Goal: Use online tool/utility: Utilize a website feature to perform a specific function

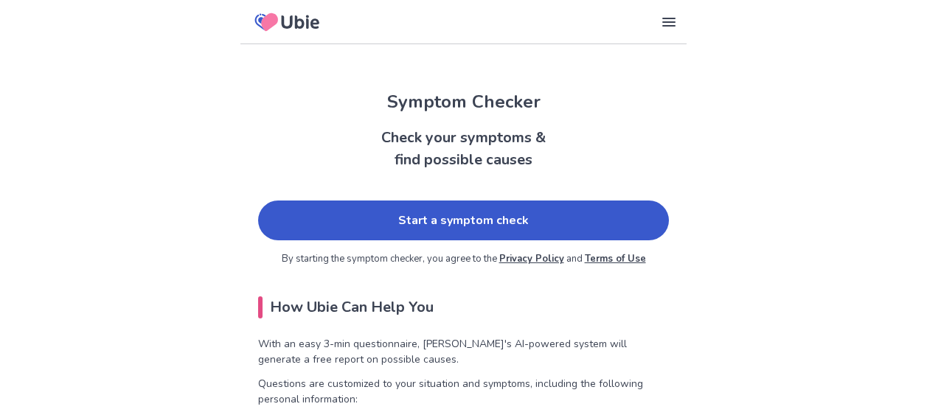
click at [461, 221] on link "Start a symptom check" at bounding box center [463, 221] width 411 height 40
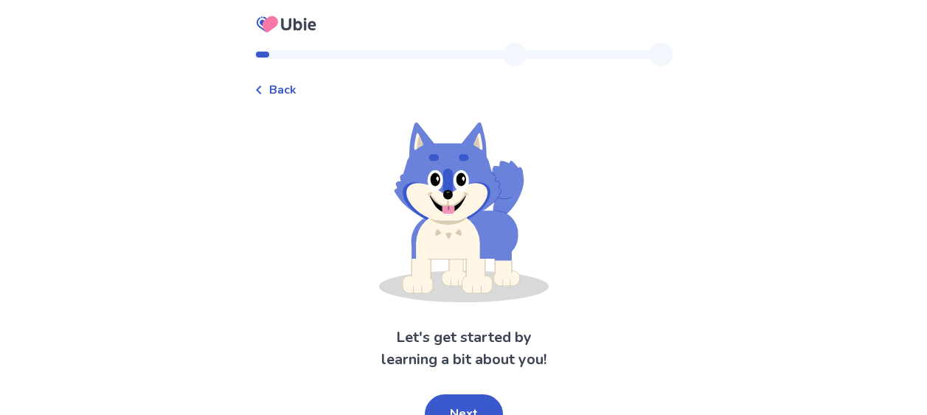
scroll to position [18, 0]
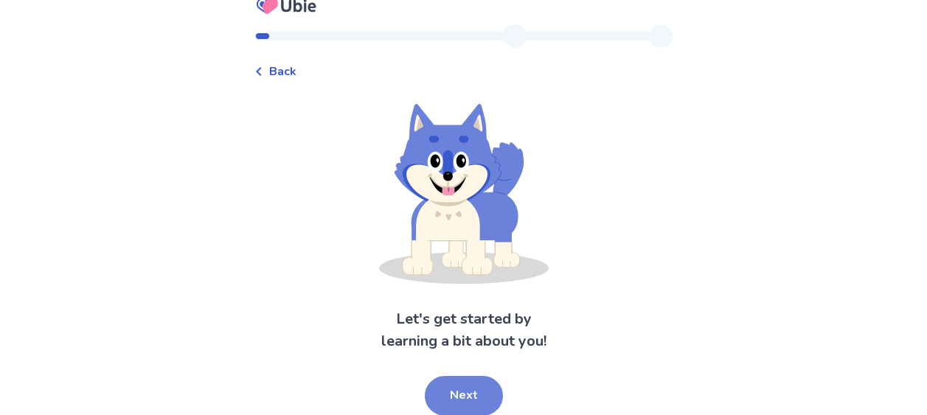
click at [459, 393] on button "Next" at bounding box center [464, 396] width 78 height 40
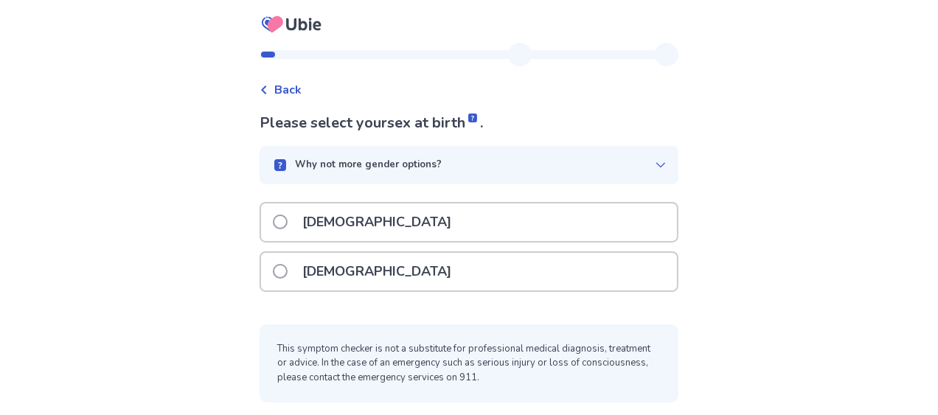
click at [287, 272] on span at bounding box center [280, 271] width 15 height 15
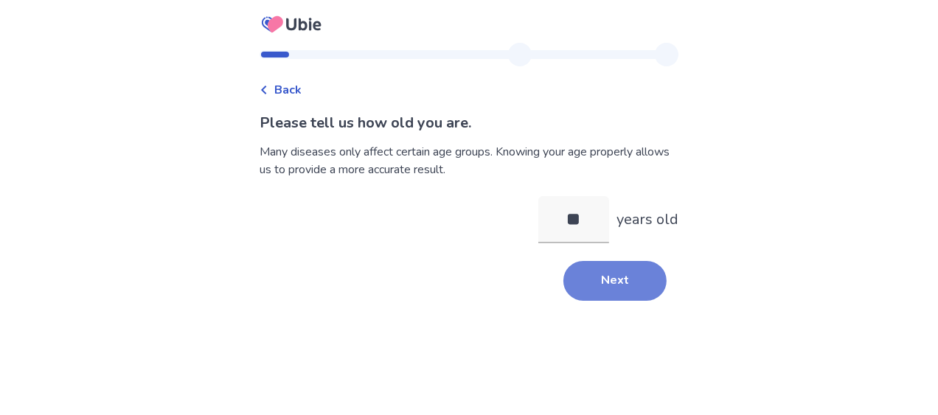
type input "**"
click at [605, 278] on button "Next" at bounding box center [614, 281] width 103 height 40
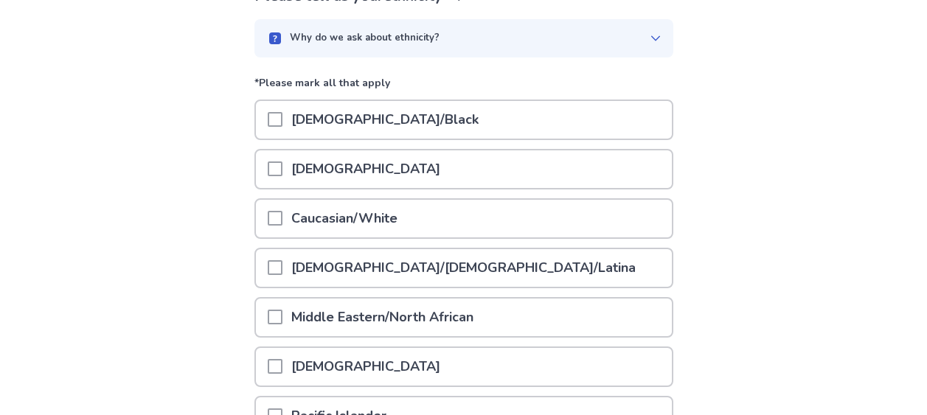
scroll to position [147, 0]
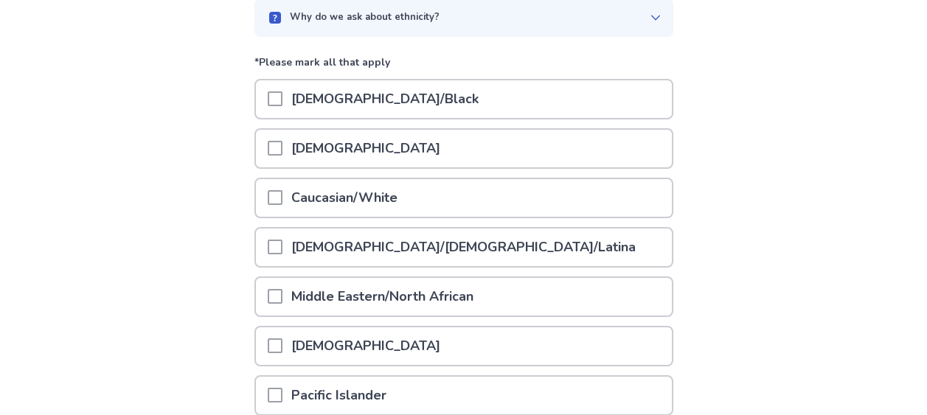
click at [279, 201] on span at bounding box center [275, 197] width 15 height 15
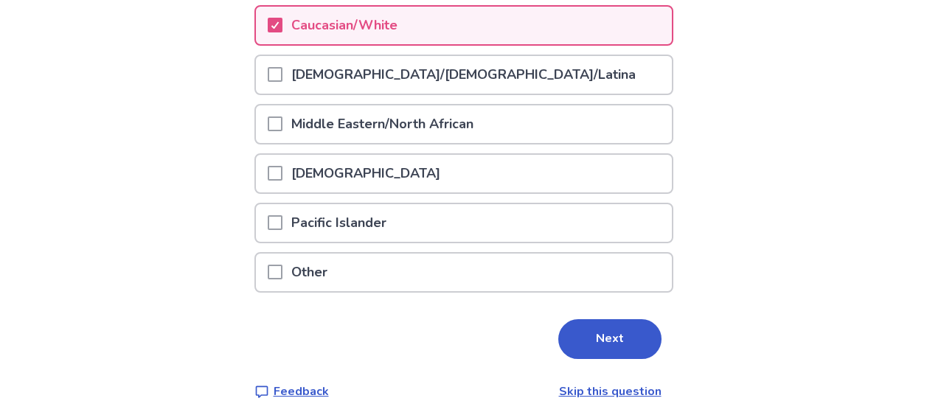
scroll to position [327, 0]
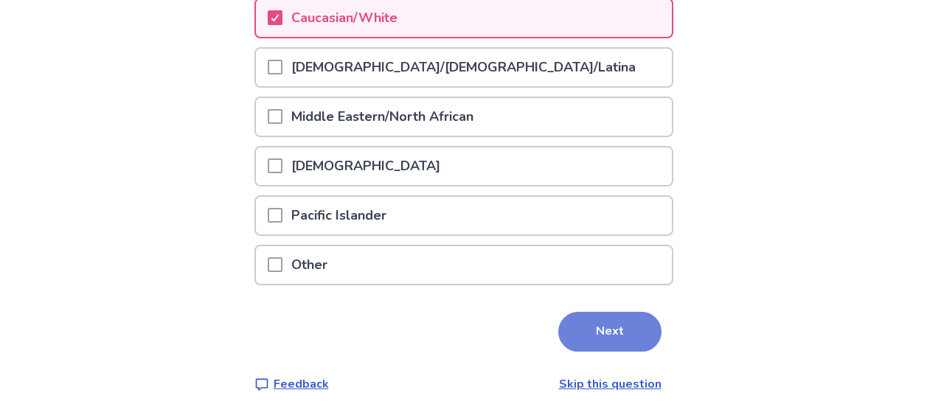
click at [584, 335] on button "Next" at bounding box center [609, 332] width 103 height 40
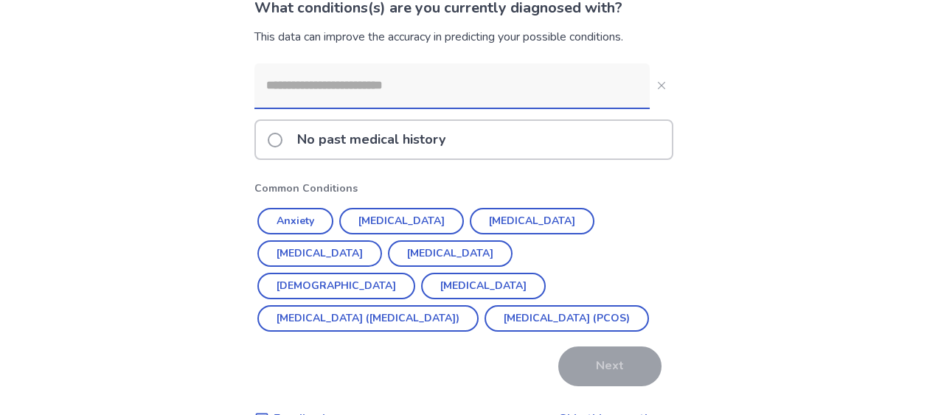
scroll to position [147, 0]
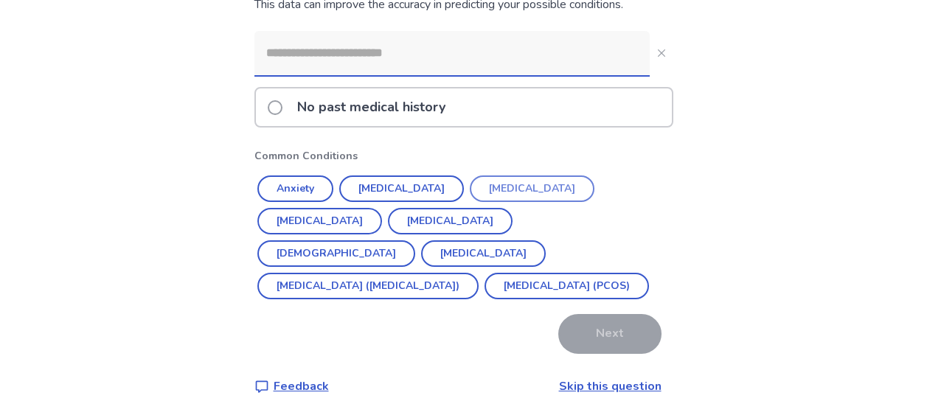
click at [498, 194] on button "Depression" at bounding box center [532, 188] width 125 height 27
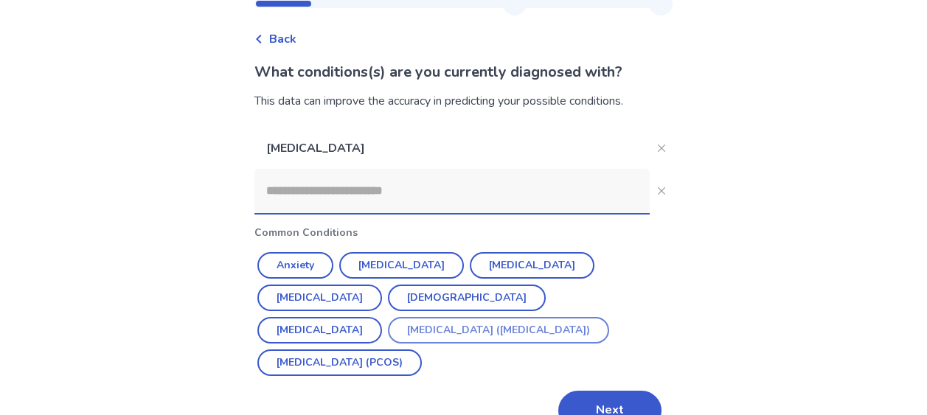
click at [551, 317] on button "Irritable Bowel Syndrome (IBS)" at bounding box center [498, 330] width 221 height 27
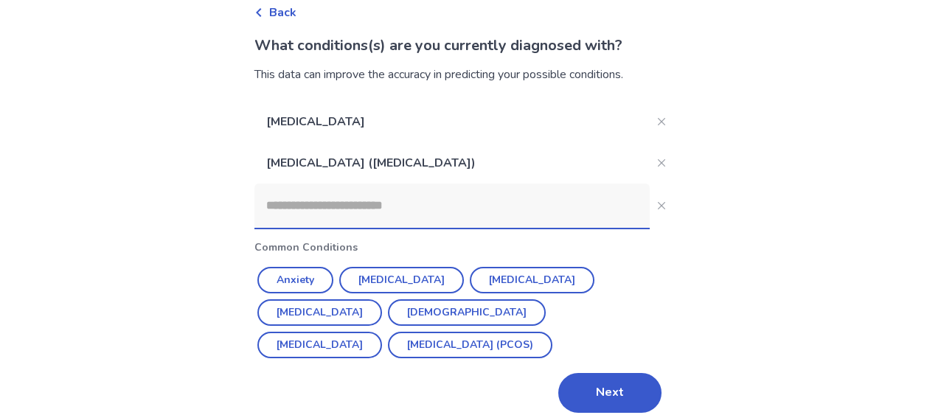
scroll to position [92, 0]
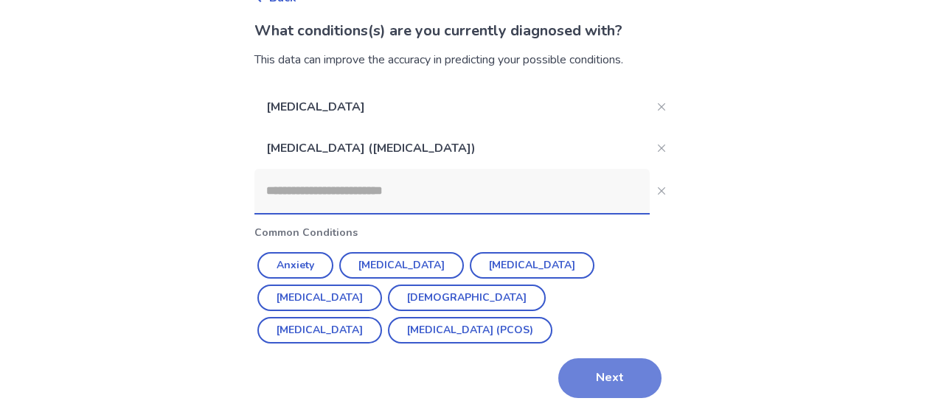
click at [590, 378] on button "Next" at bounding box center [609, 378] width 103 height 40
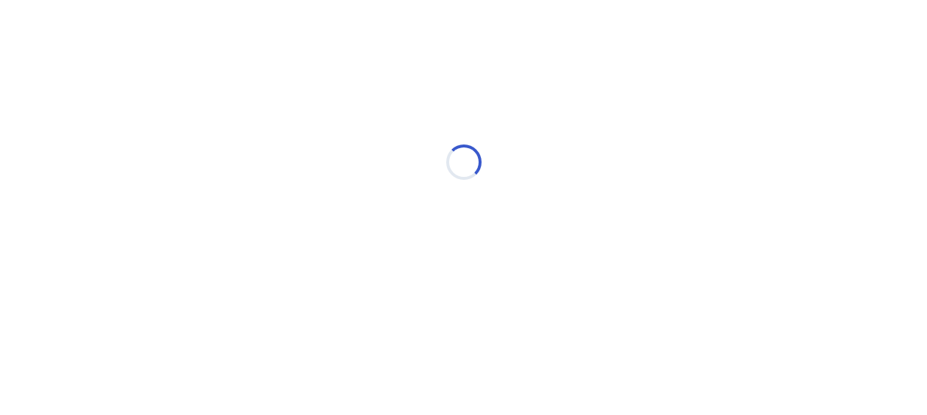
scroll to position [0, 0]
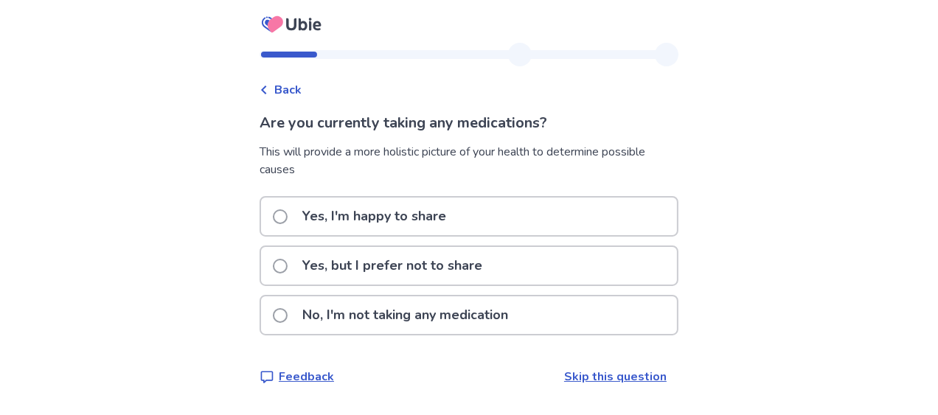
click at [286, 215] on span at bounding box center [280, 216] width 15 height 15
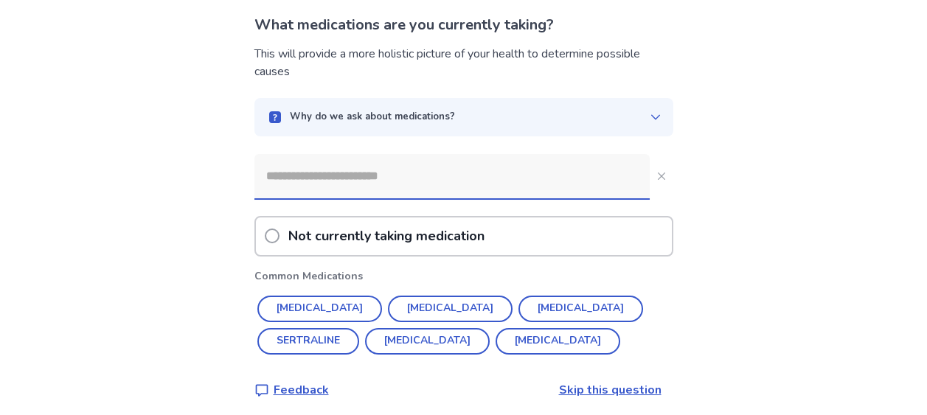
scroll to position [104, 0]
